Goal: Transaction & Acquisition: Subscribe to service/newsletter

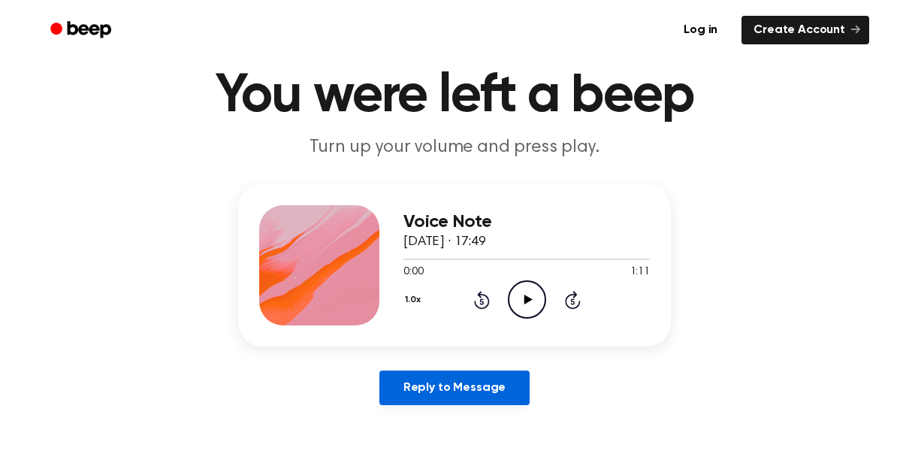
scroll to position [75, 0]
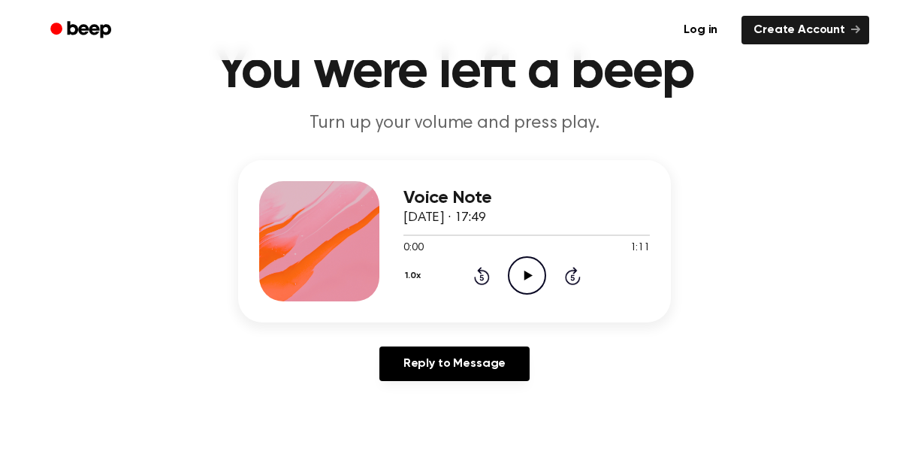
click at [527, 274] on icon at bounding box center [528, 276] width 8 height 10
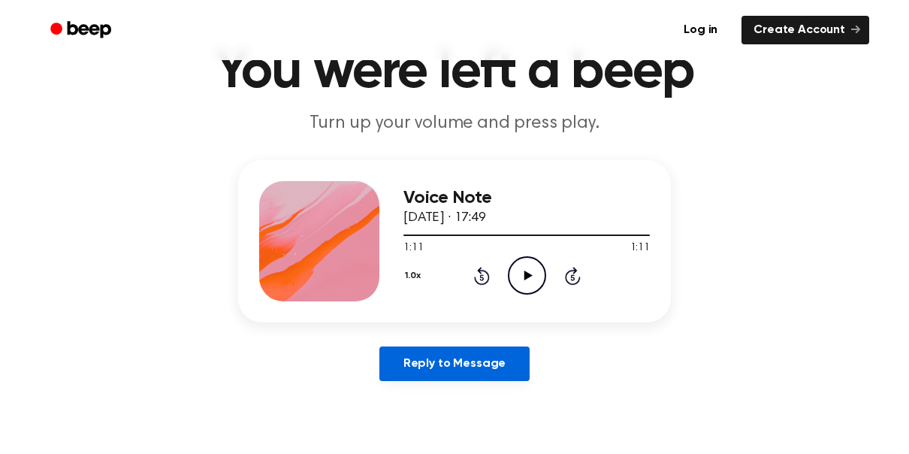
click at [454, 358] on link "Reply to Message" at bounding box center [455, 363] width 150 height 35
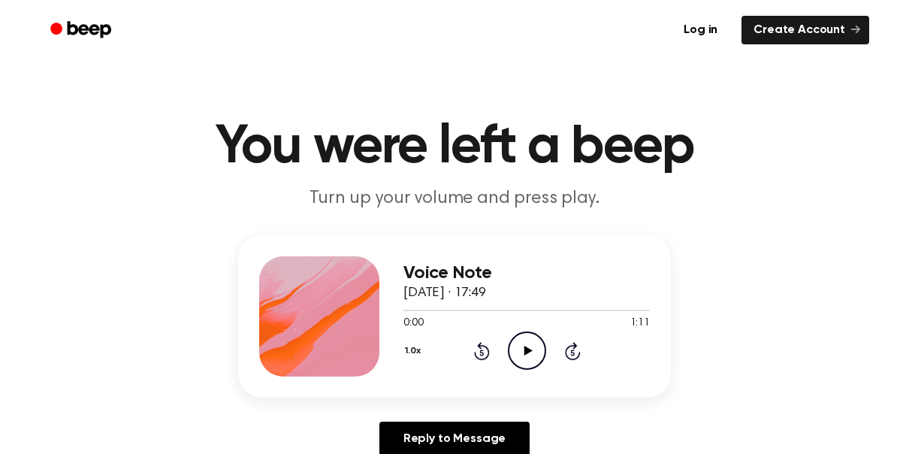
click at [516, 353] on icon "Play Audio" at bounding box center [527, 350] width 38 height 38
drag, startPoint x: 402, startPoint y: 312, endPoint x: 437, endPoint y: 308, distance: 34.8
click at [437, 308] on div at bounding box center [527, 310] width 246 height 12
click at [474, 309] on div at bounding box center [527, 310] width 246 height 12
